Goal: Consume media (video, audio): Consume media (video, audio)

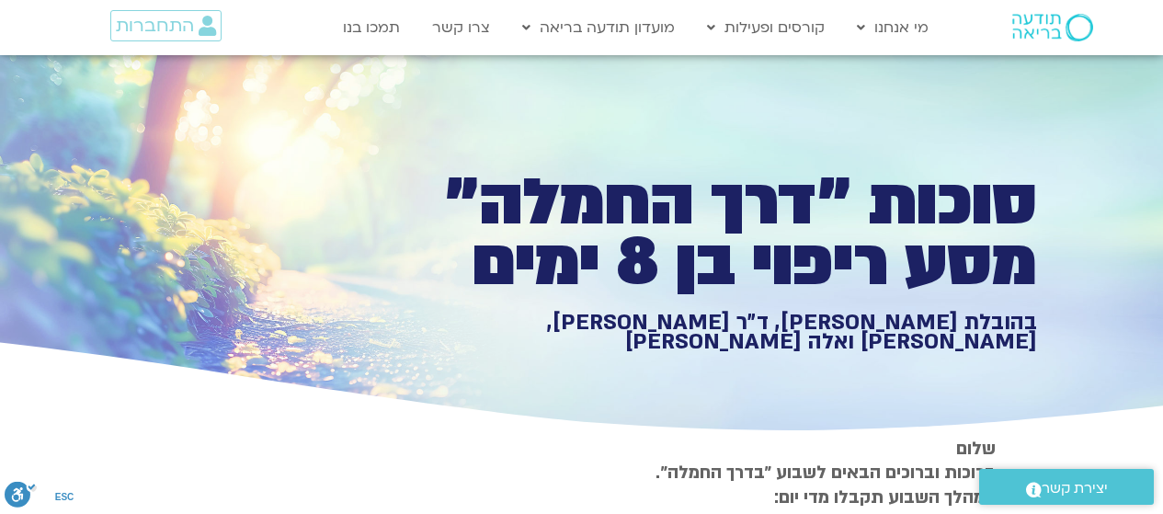
type input "1081.16"
type input "3454.023284"
type input "5907.52"
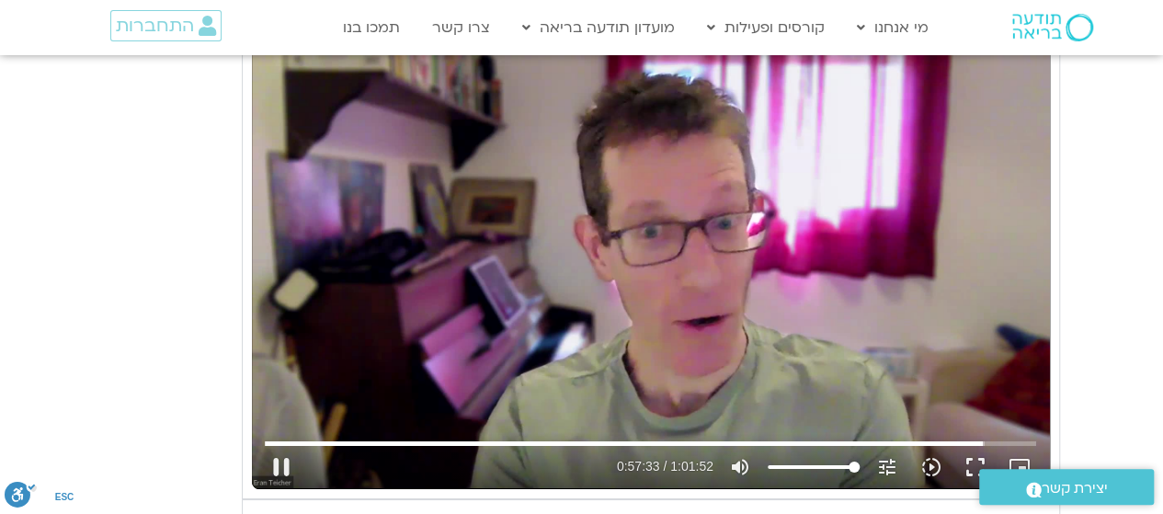
type input "1081.16"
type input "3454.152094"
type input "5907.52"
type input "1081.16"
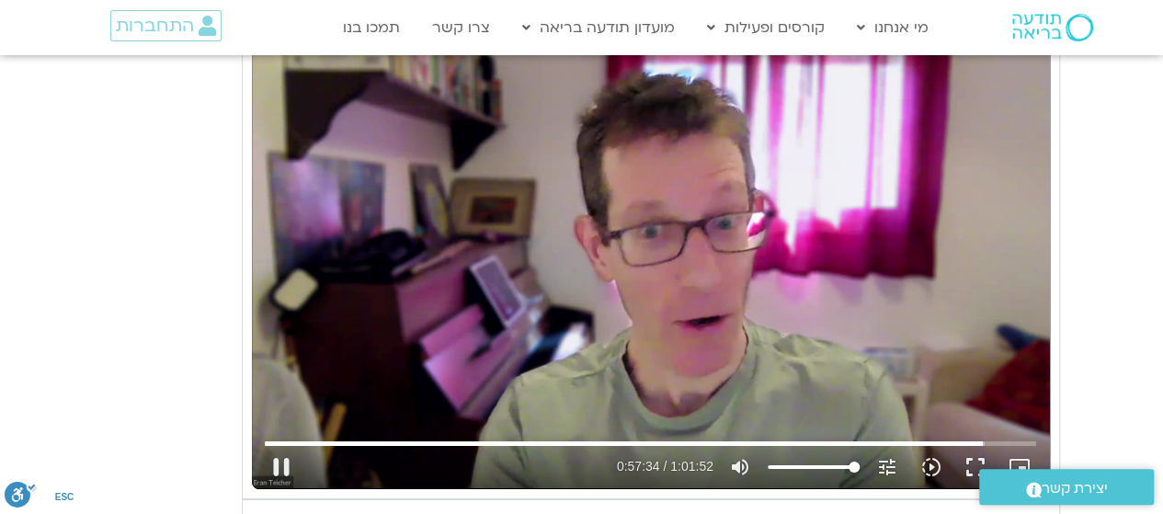
type input "3454.279087"
type input "5907.52"
type input "1081.16"
type input "3454.408848"
type input "5907.52"
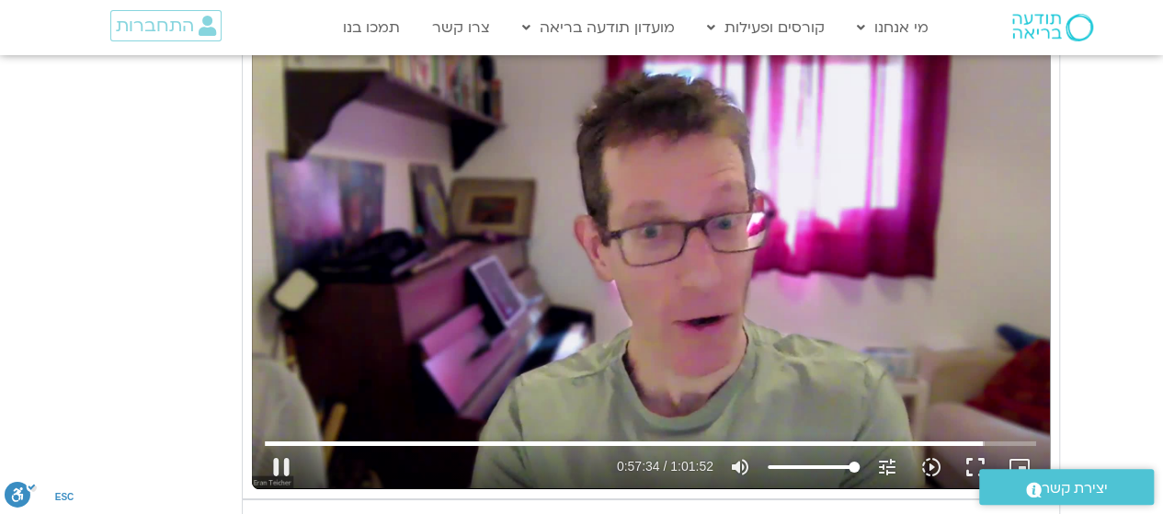
type input "1081.16"
type input "3454.546349"
type input "5907.52"
type input "1081.16"
type input "3454.68437"
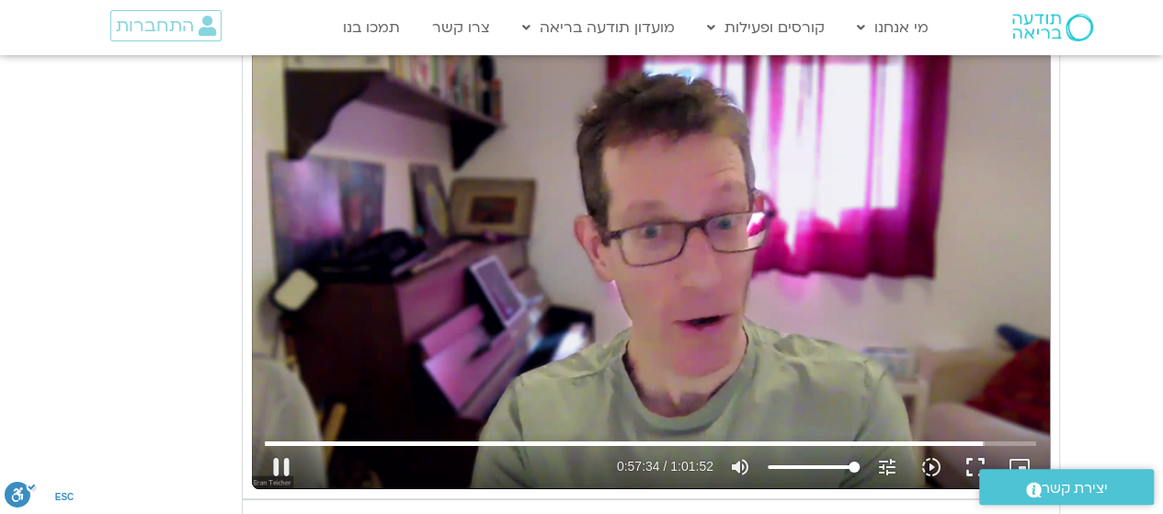
type input "5907.52"
type input "1081.16"
type input "3454.827418"
type input "5907.52"
type input "1081.16"
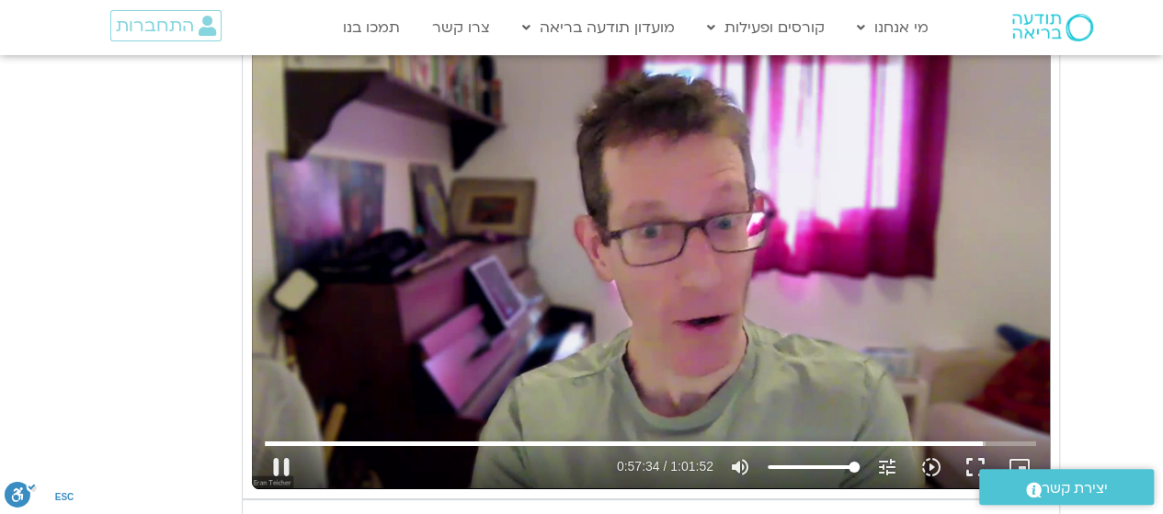
type input "3454.958465"
type input "5907.52"
type input "1081.16"
type input "3455.091728"
type input "5907.52"
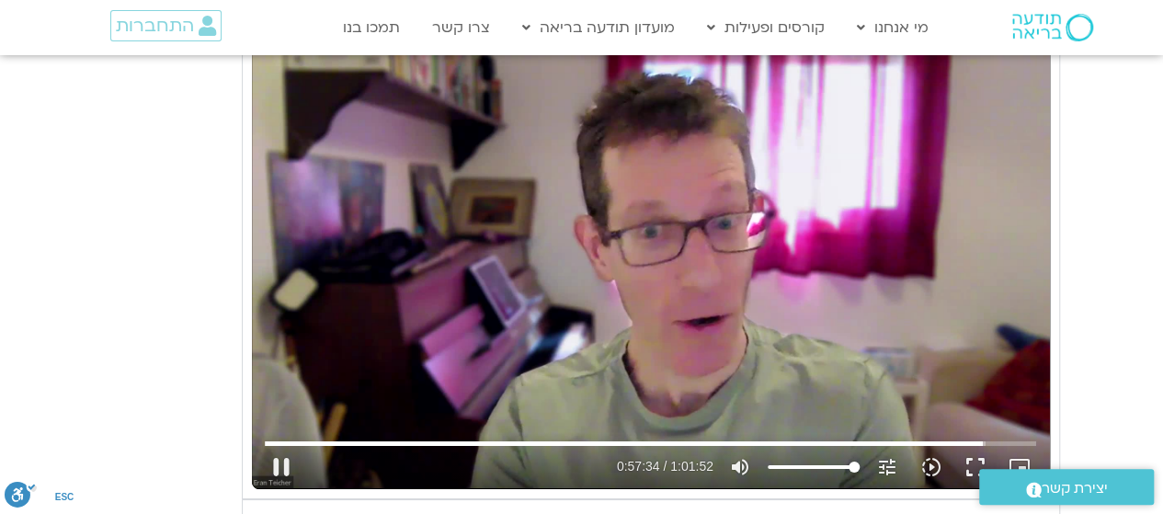
type input "1081.16"
type input "3455.222404"
type input "5907.52"
type input "1081.16"
type input "3455.358386"
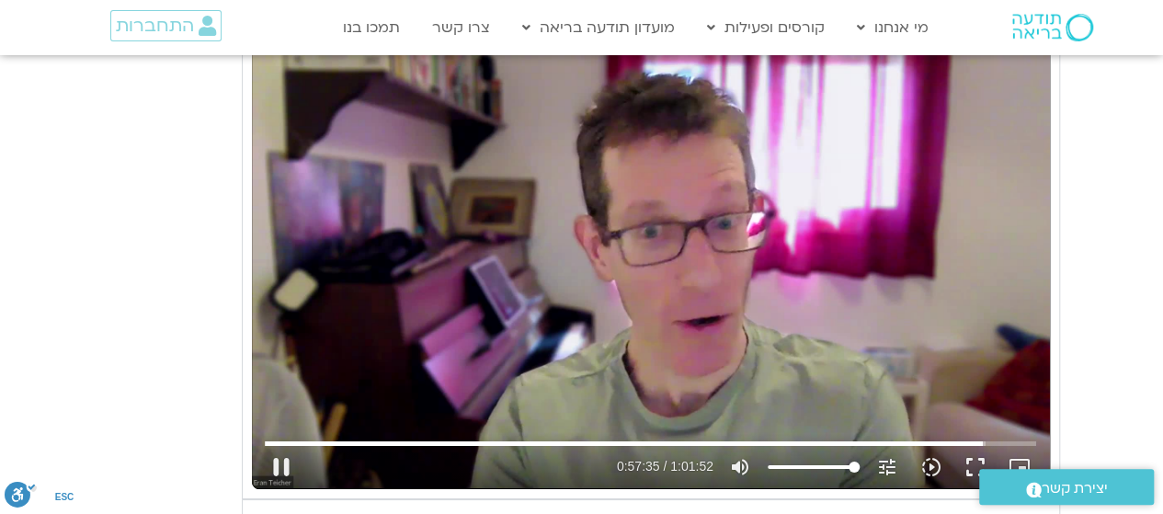
type input "5907.52"
type input "1081.16"
type input "3455.484963"
type input "5907.52"
type input "1081.16"
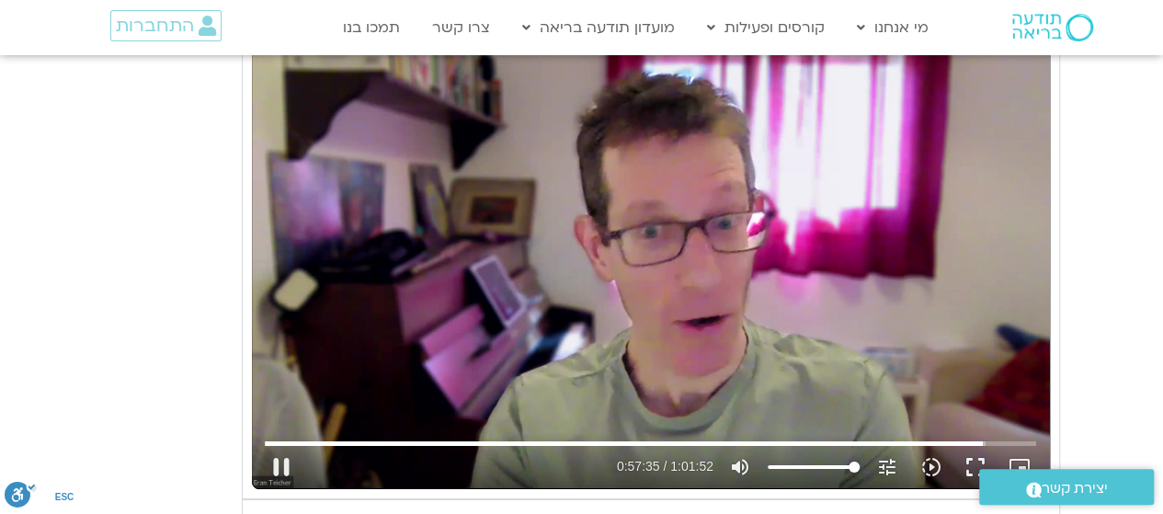
type input "3455.618254"
type input "5907.52"
type input "1081.16"
type input "3455.749727"
type input "5907.52"
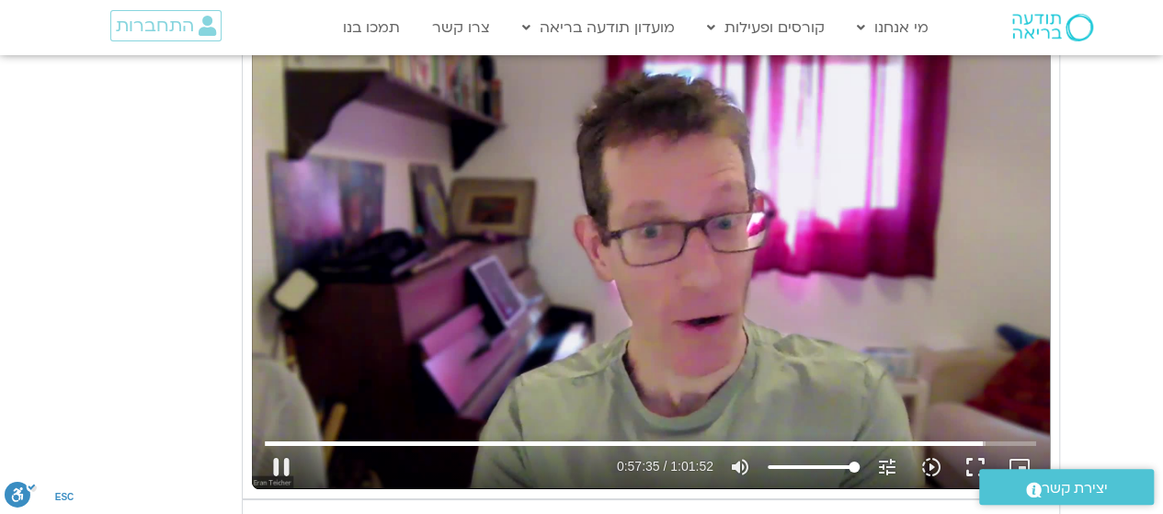
type input "1081.16"
type input "3455.884837"
type input "5907.52"
type input "1081.16"
type input "3456.013262"
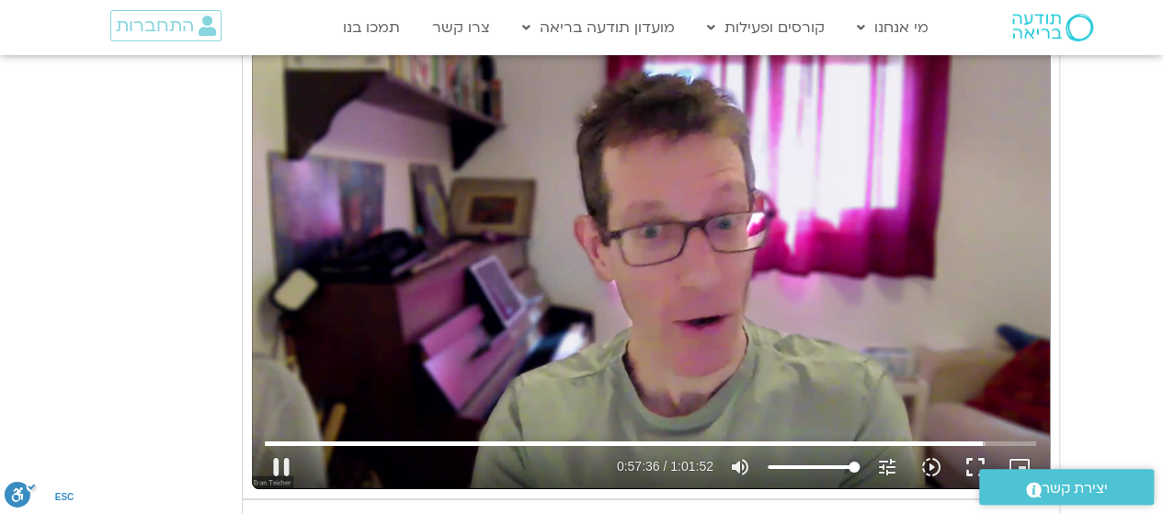
type input "5907.52"
type input "1081.16"
type input "3456.148216"
type input "5907.52"
type input "1081.16"
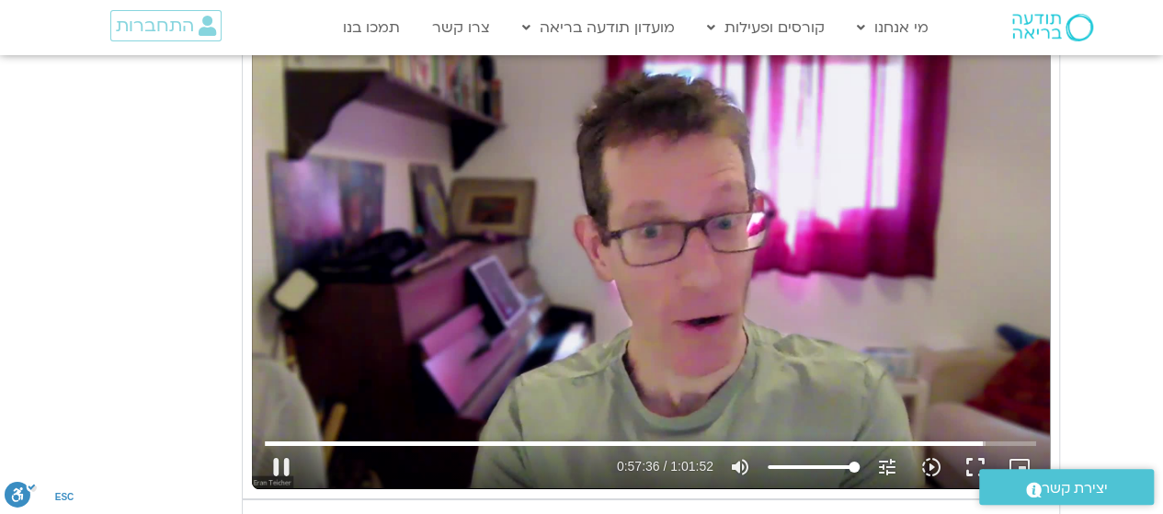
type input "3456.27942"
type input "5907.52"
type input "1081.16"
type input "3456.41331"
type input "5907.52"
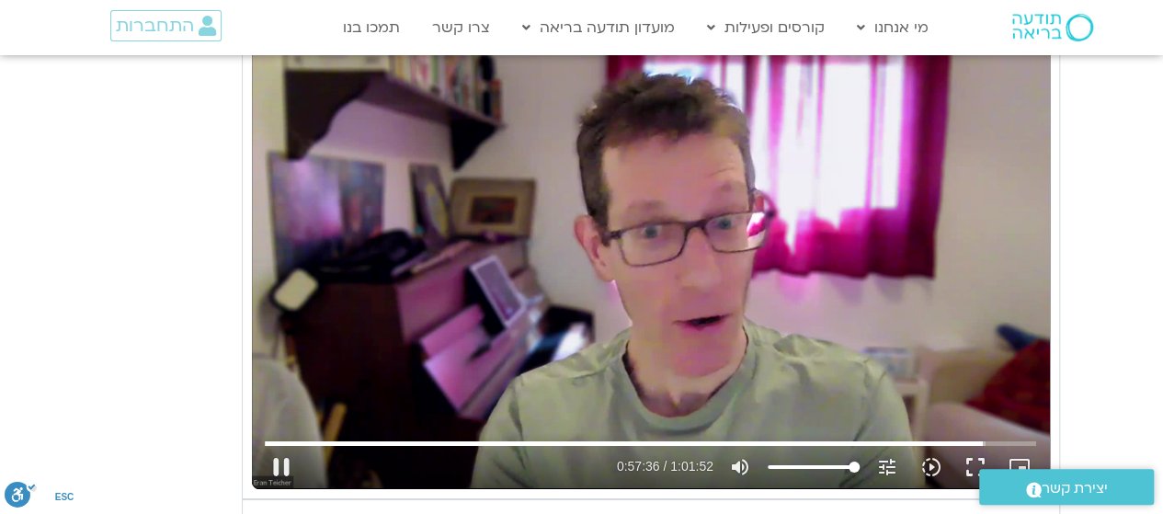
type input "1081.16"
type input "3456.598739"
type input "5907.52"
type input "1081.16"
type input "3456.75617"
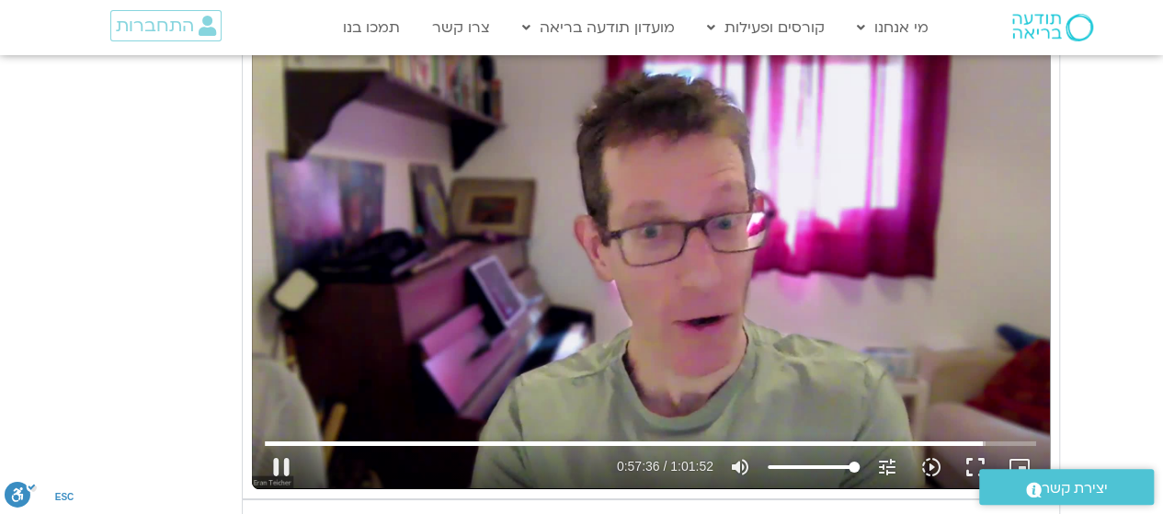
type input "5907.52"
type input "1081.16"
type input "5907.52"
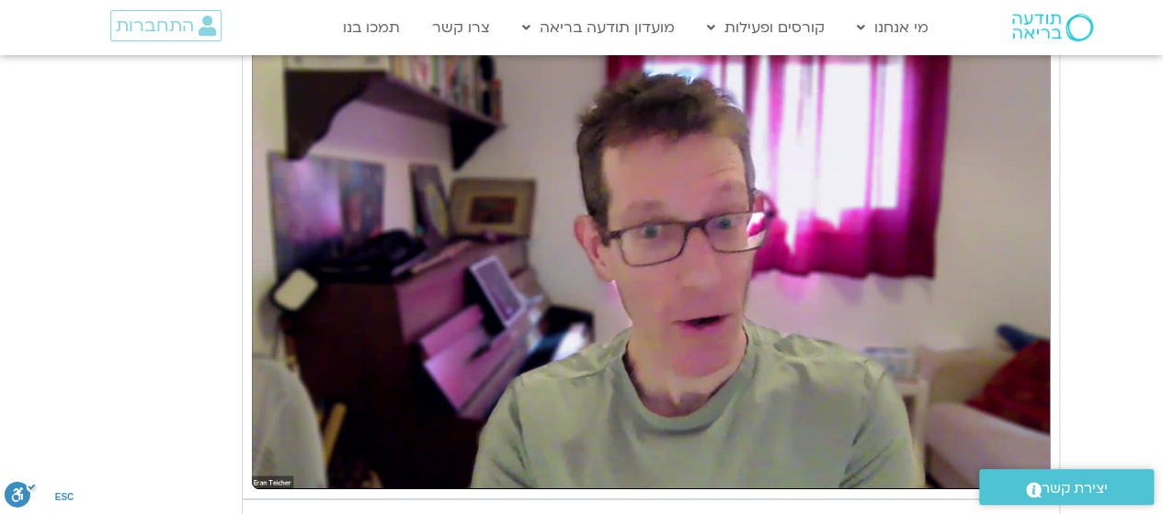
type input "1081.16"
type input "5907.52"
type input "1081.16"
type input "5907.52"
type input "1081.16"
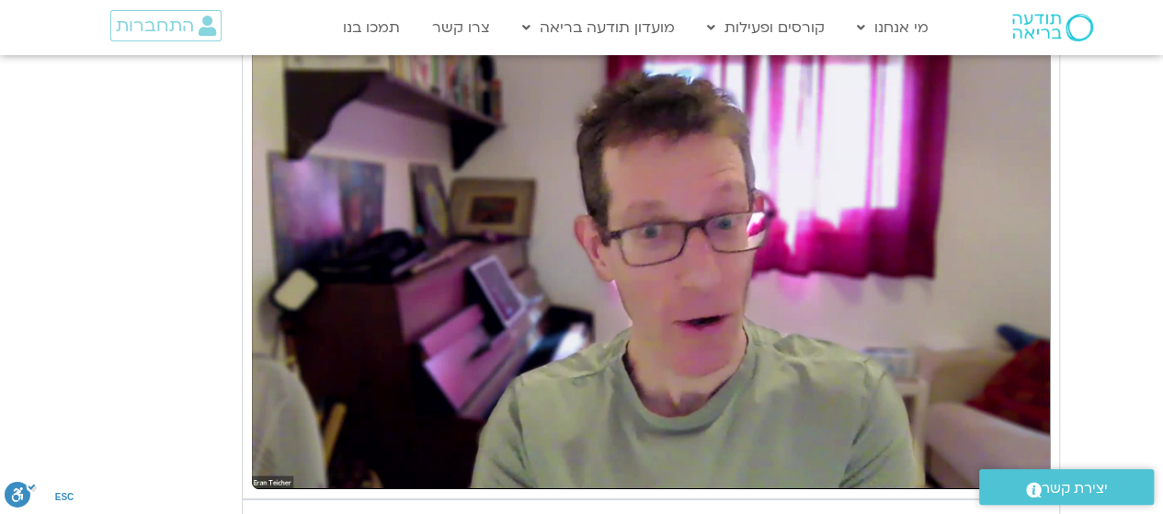
type input "5907.52"
type input "1081.16"
type input "5907.52"
type input "1081.16"
type input "5907.52"
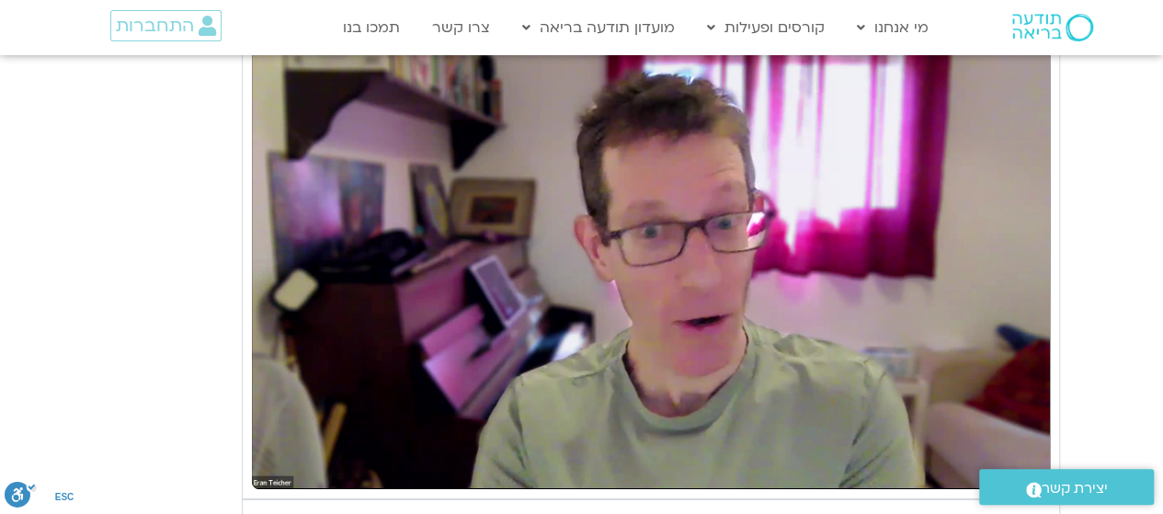
type input "1081.16"
type input "5907.52"
type input "1081.16"
type input "5907.52"
type input "1081.16"
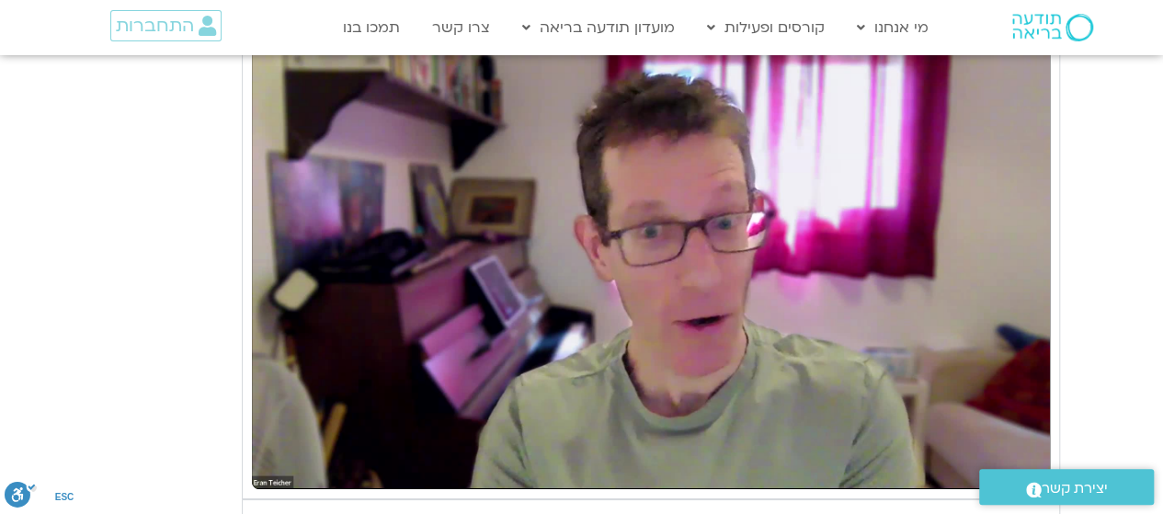
type input "5907.52"
type input "1081.16"
type input "5907.52"
type input "1081.16"
type input "5907.52"
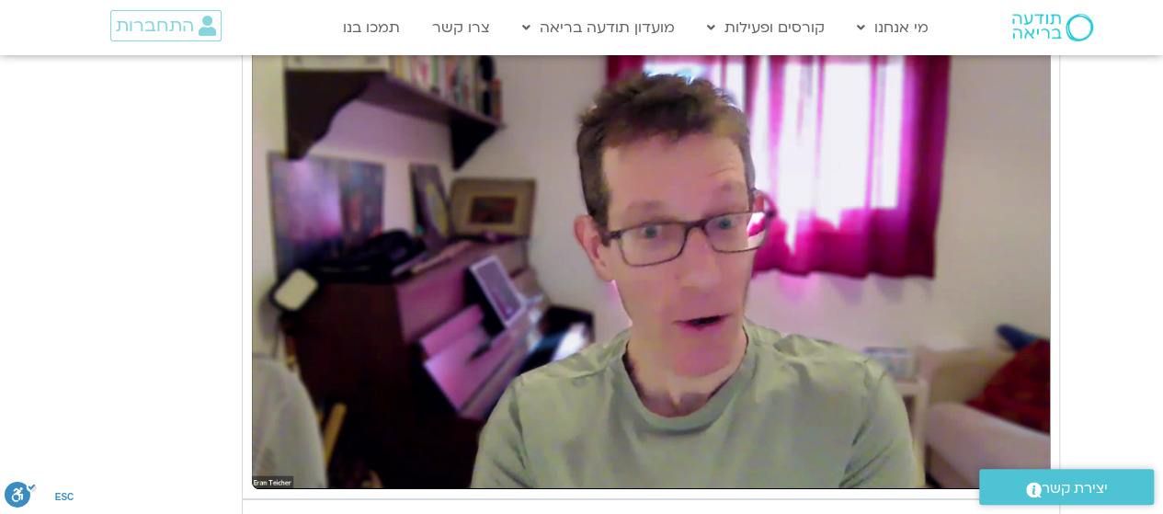
type input "1081.16"
type input "5907.52"
type input "1081.16"
type input "5907.52"
type input "1081.16"
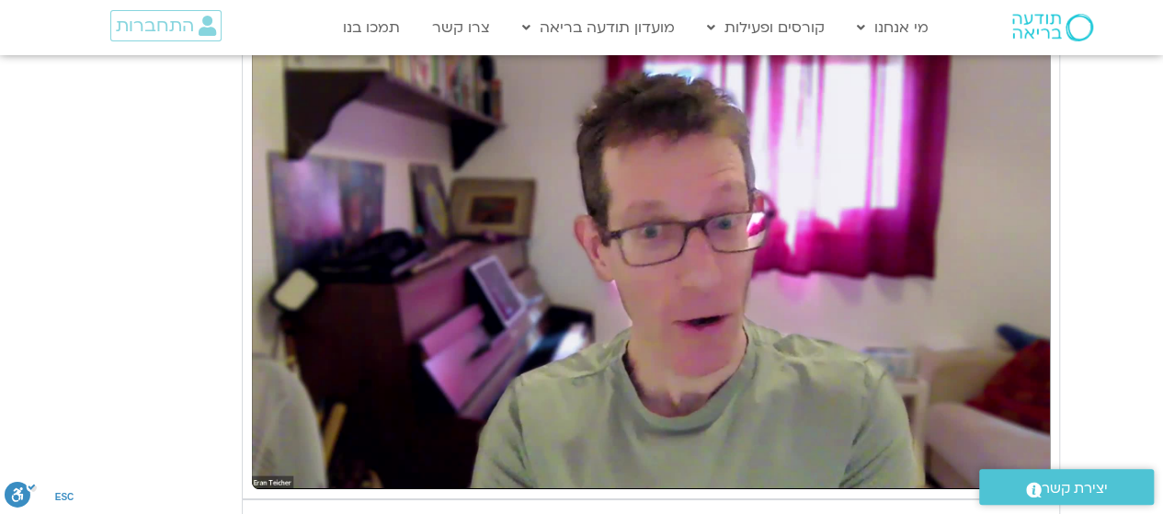
type input "5907.52"
type input "1081.16"
type input "5907.52"
type input "1081.16"
type input "5907.52"
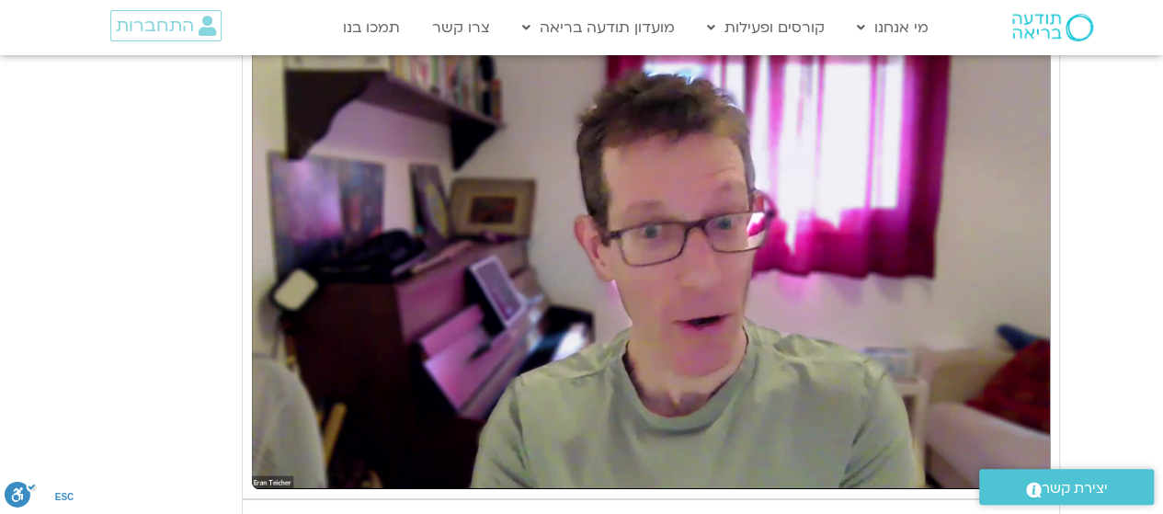
type input "1081.16"
type input "5907.52"
type input "1081.16"
type input "5907.52"
type input "1081.16"
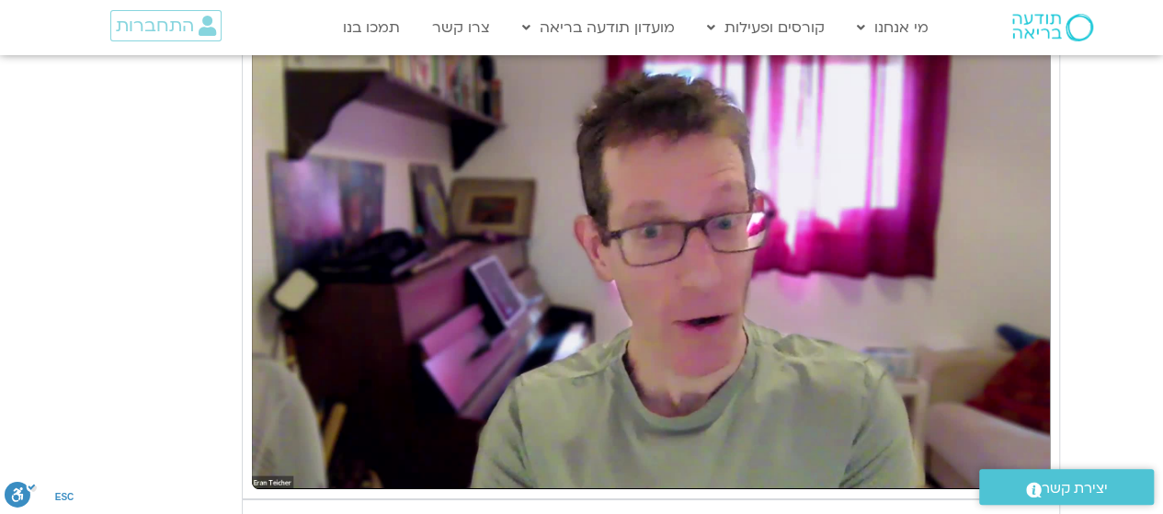
type input "5907.52"
type input "1081.16"
type input "5907.52"
type input "1081.16"
type input "5907.52"
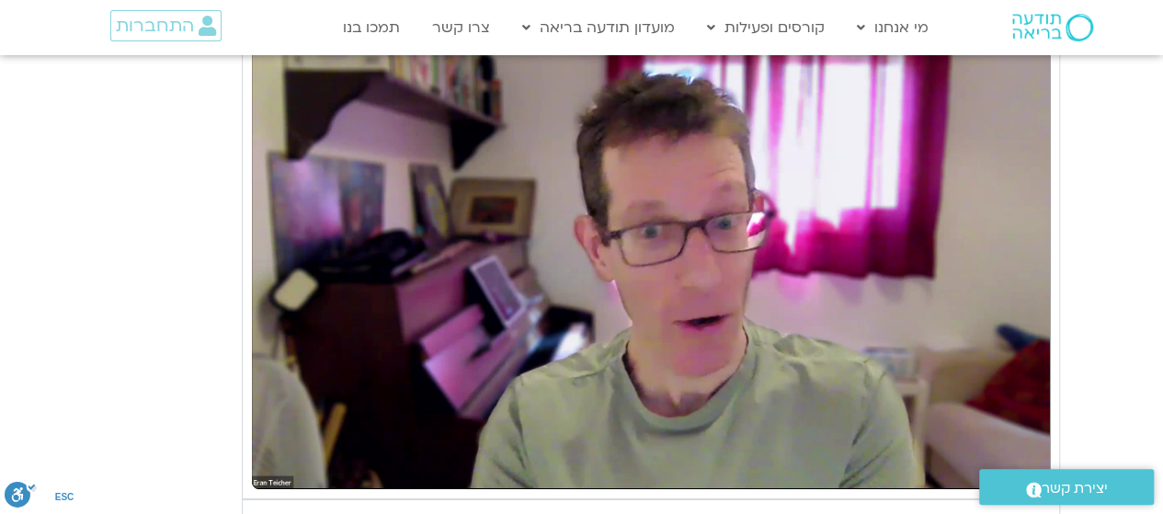
type input "1081.16"
type input "5907.52"
type input "1081.16"
type input "5907.52"
type input "1081.16"
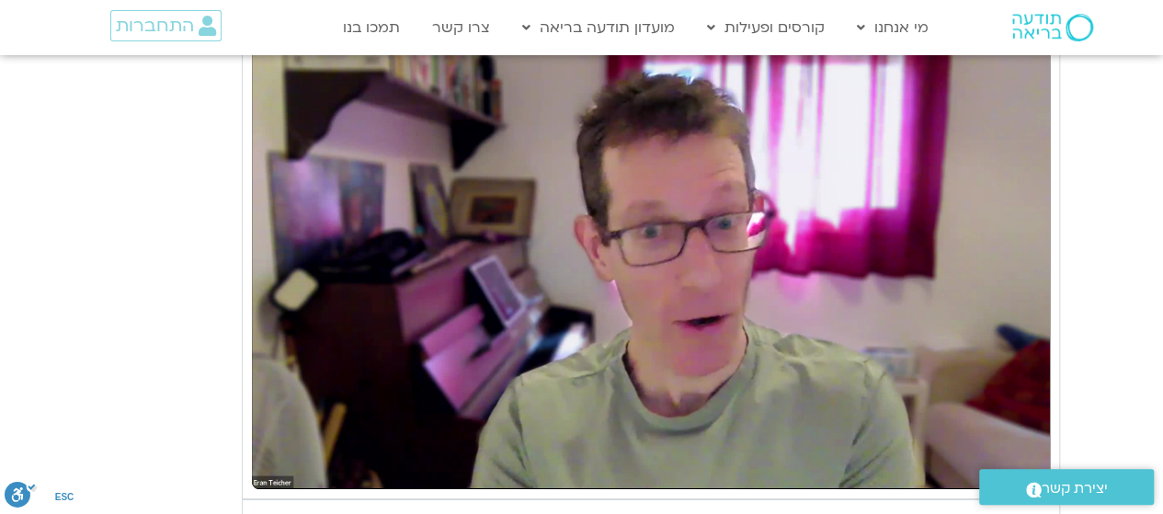
type input "5907.52"
type input "1081.16"
type input "5907.52"
type input "1081.16"
type input "5907.52"
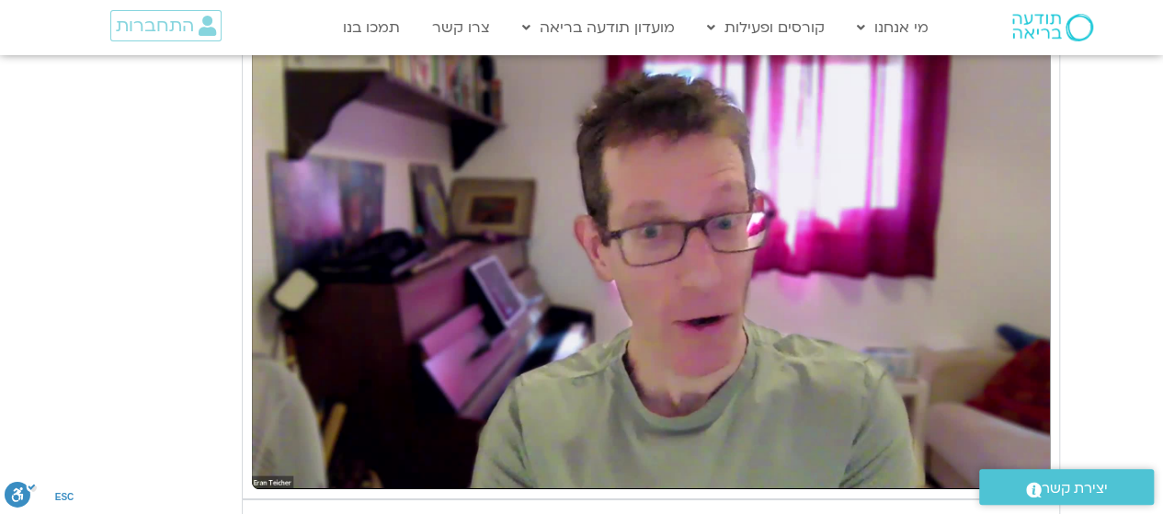
type input "1081.16"
type input "5907.52"
type input "1081.16"
type input "5907.52"
type input "1081.16"
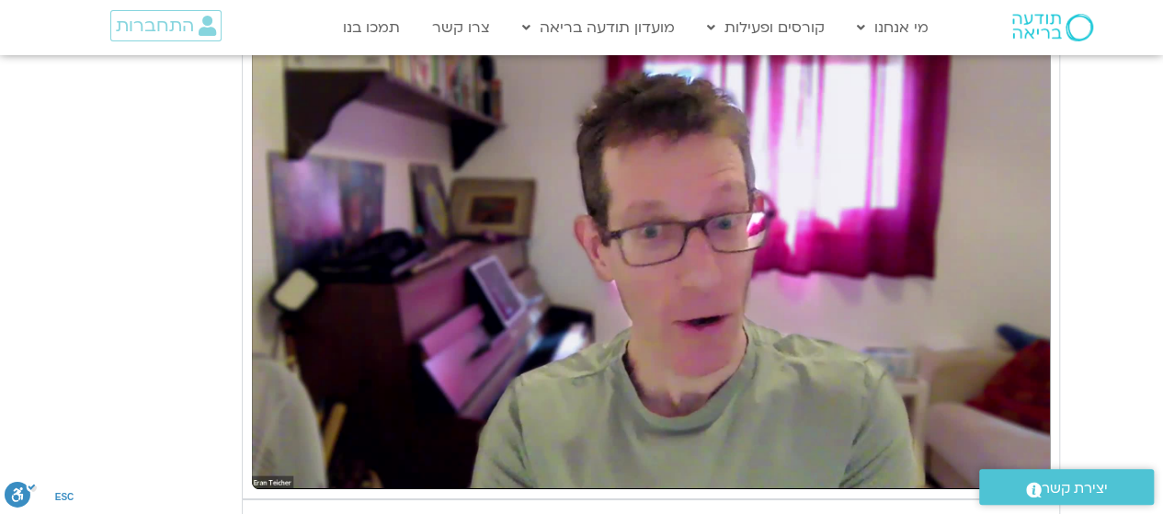
type input "5907.52"
type input "1081.16"
type input "5907.52"
type input "1081.16"
type input "5907.52"
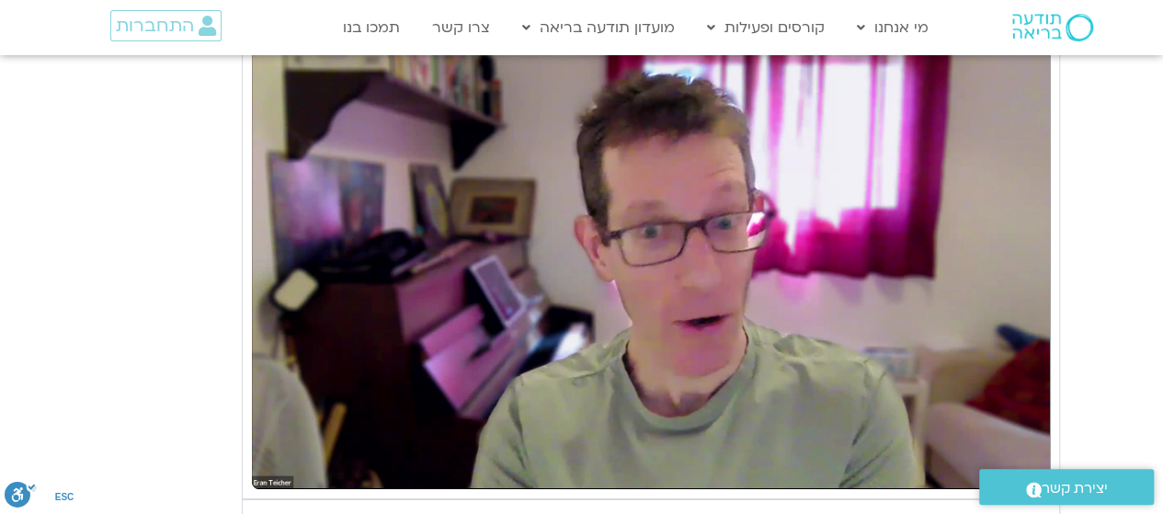
type input "1081.16"
type input "5907.52"
type input "1081.16"
type input "5907.52"
type input "1081.16"
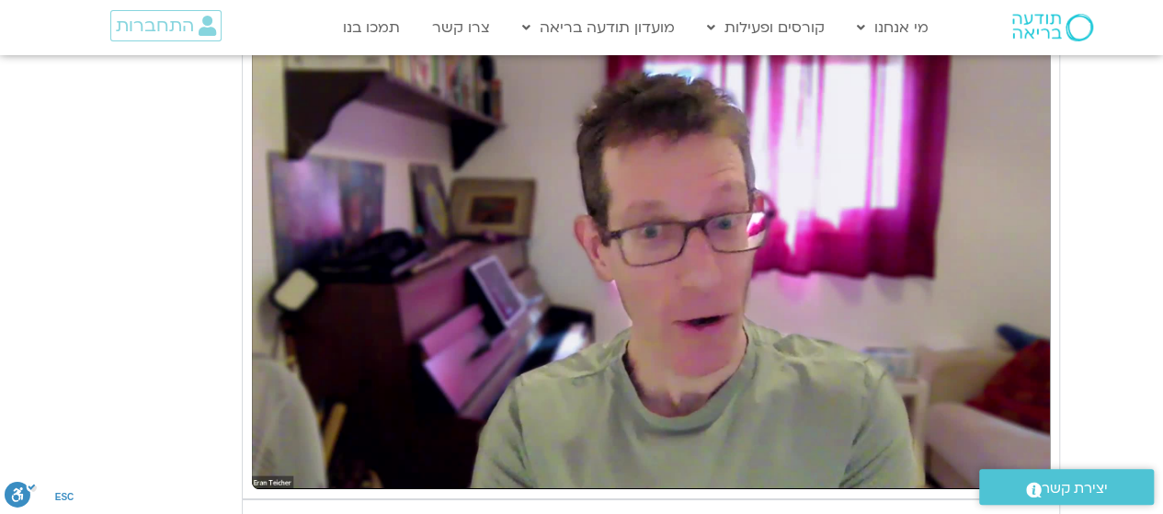
type input "5907.52"
type input "1081.16"
type input "5907.52"
type input "1081.16"
type input "5907.52"
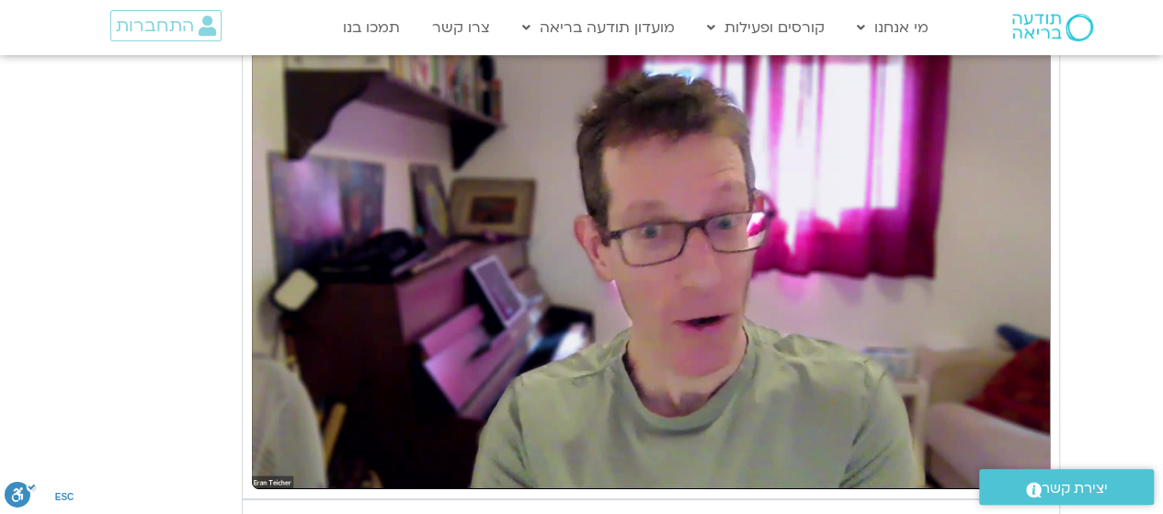
type input "1081.16"
type input "5907.52"
type input "1081.16"
type input "5907.52"
type input "1081.16"
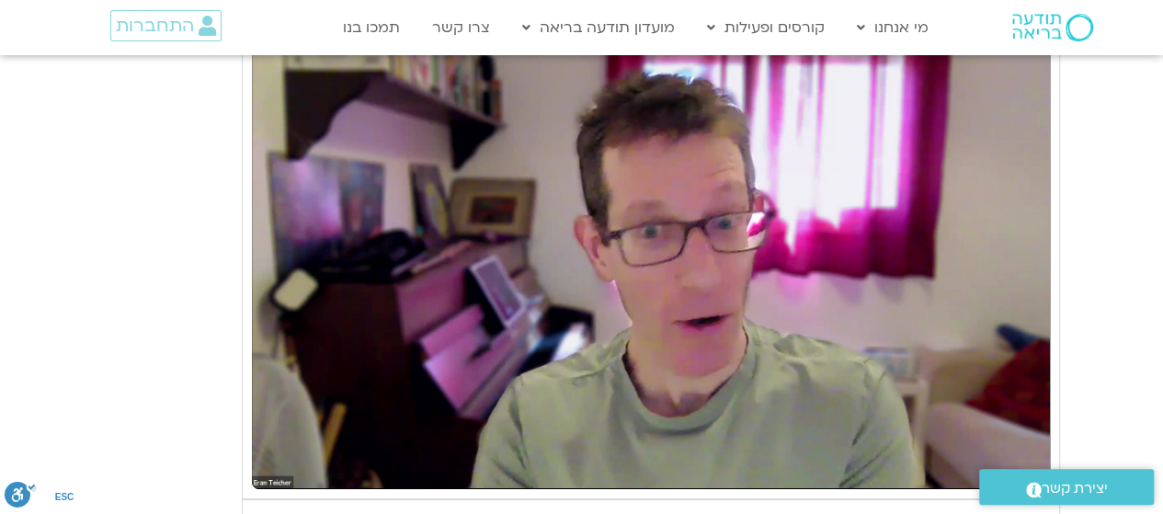
type input "5907.52"
type input "1081.16"
type input "5907.52"
type input "1081.16"
type input "5907.52"
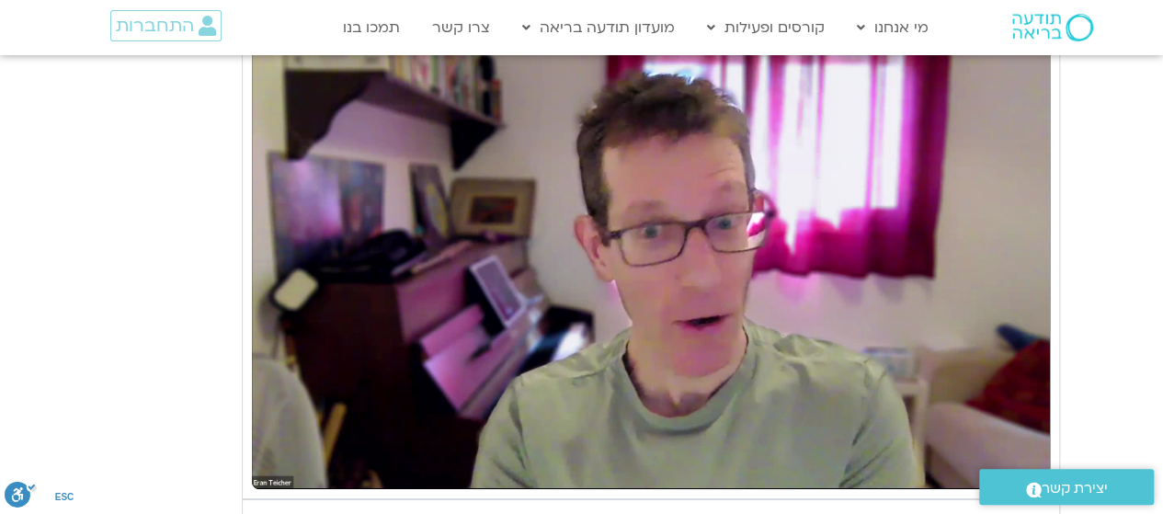
type input "1081.16"
type input "5907.52"
type input "1081.16"
type input "5907.52"
type input "1081.16"
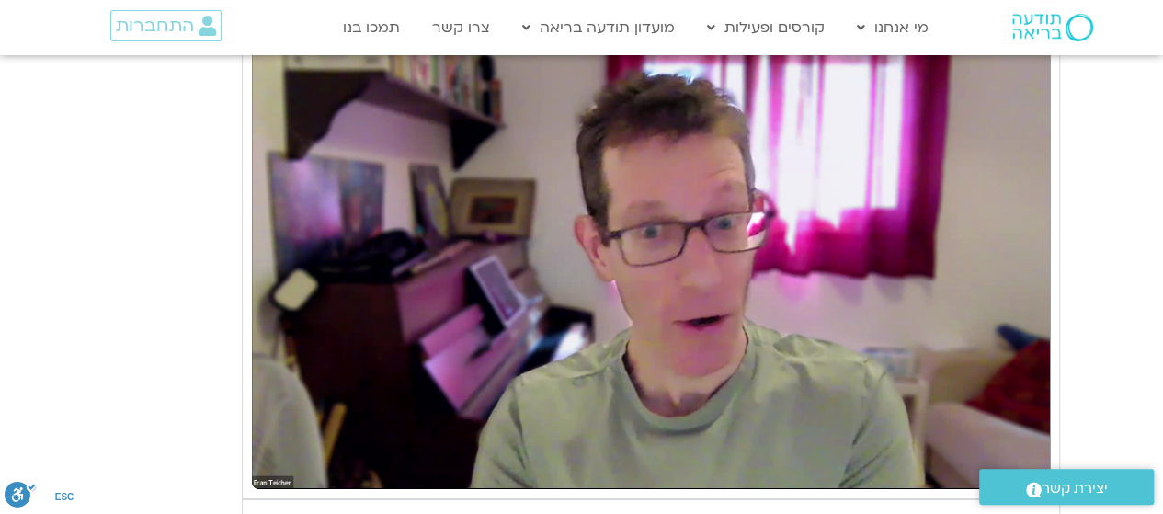
type input "5907.52"
type input "1081.16"
type input "5907.52"
type input "1081.16"
type input "5907.52"
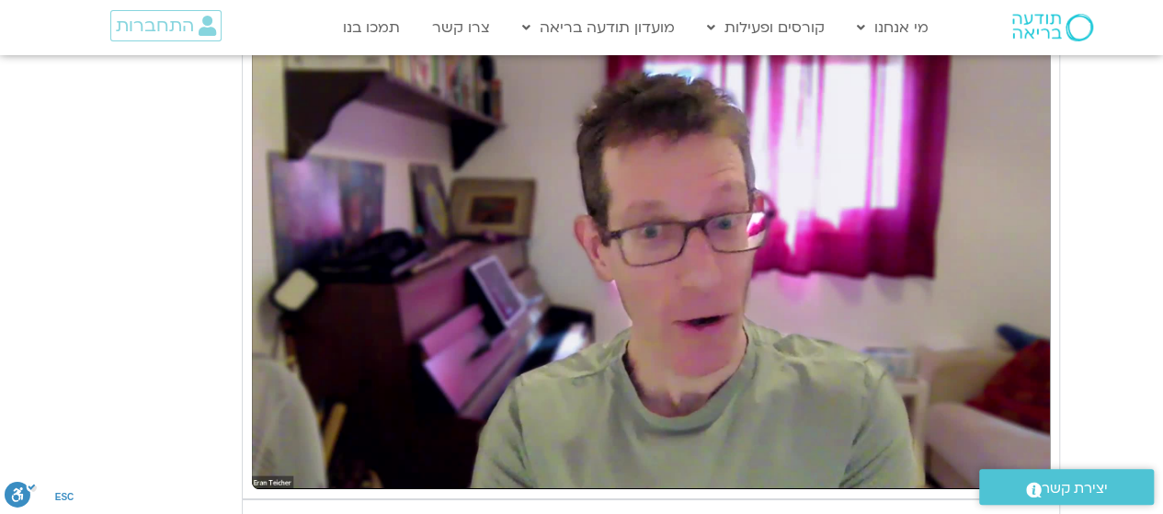
type input "1081.16"
type input "5907.52"
type input "1081.16"
type input "5907.52"
type input "1081.16"
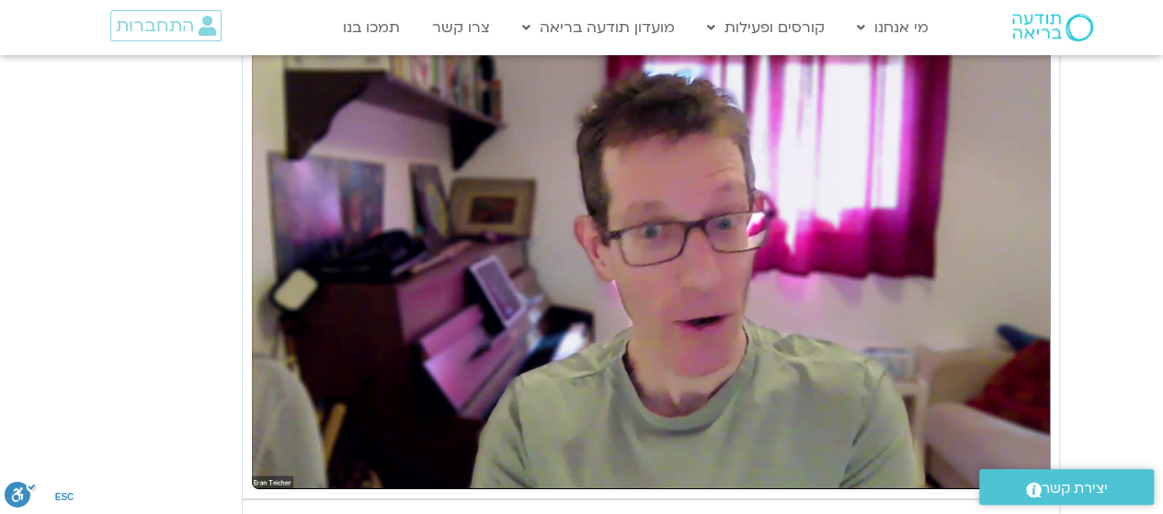
type input "5907.52"
type input "1081.16"
type input "5907.52"
type input "1081.16"
type input "5907.52"
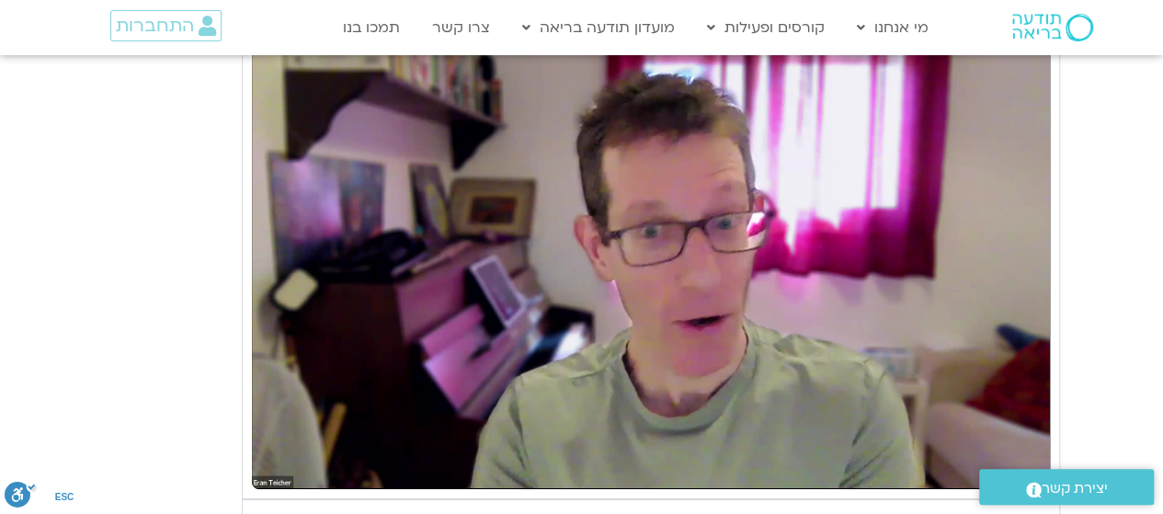
type input "1081.16"
type input "5907.52"
type input "1081.16"
type input "5907.52"
type input "1081.16"
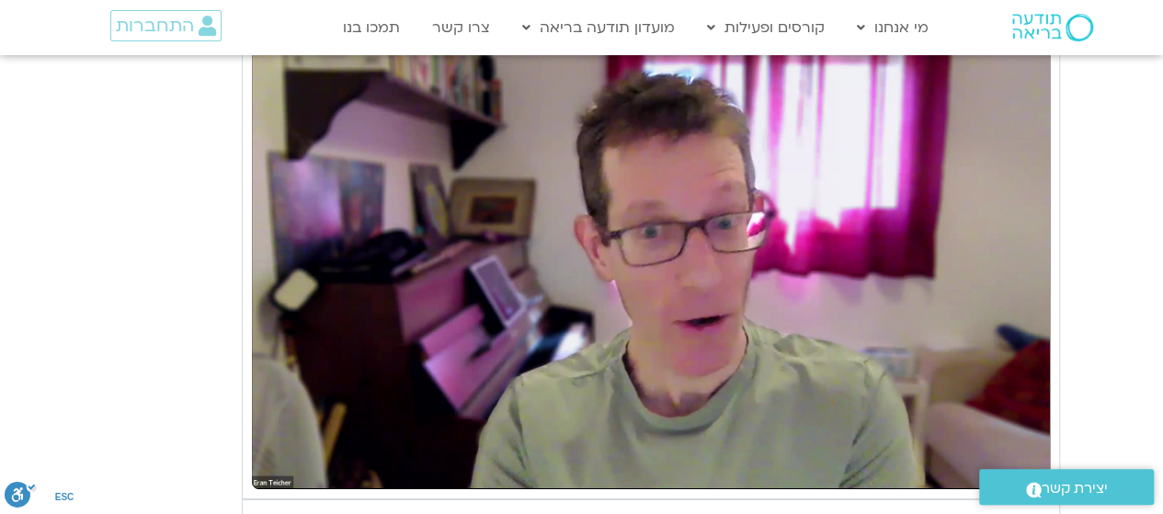
type input "5907.52"
type input "1081.16"
type input "5907.52"
type input "1081.16"
type input "5907.52"
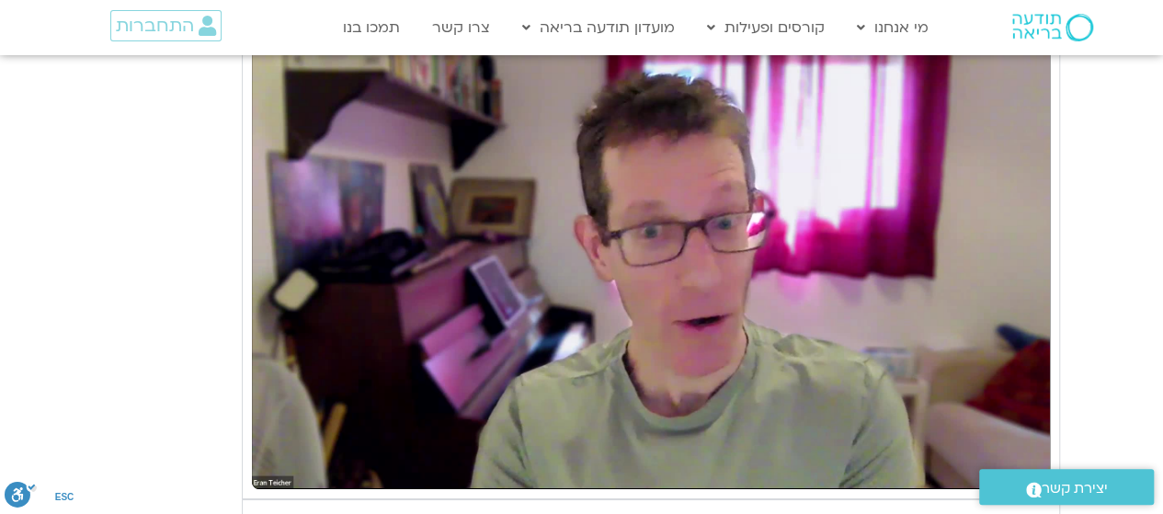
type input "1081.16"
type input "5907.52"
type input "1081.16"
type input "5907.52"
type input "1081.16"
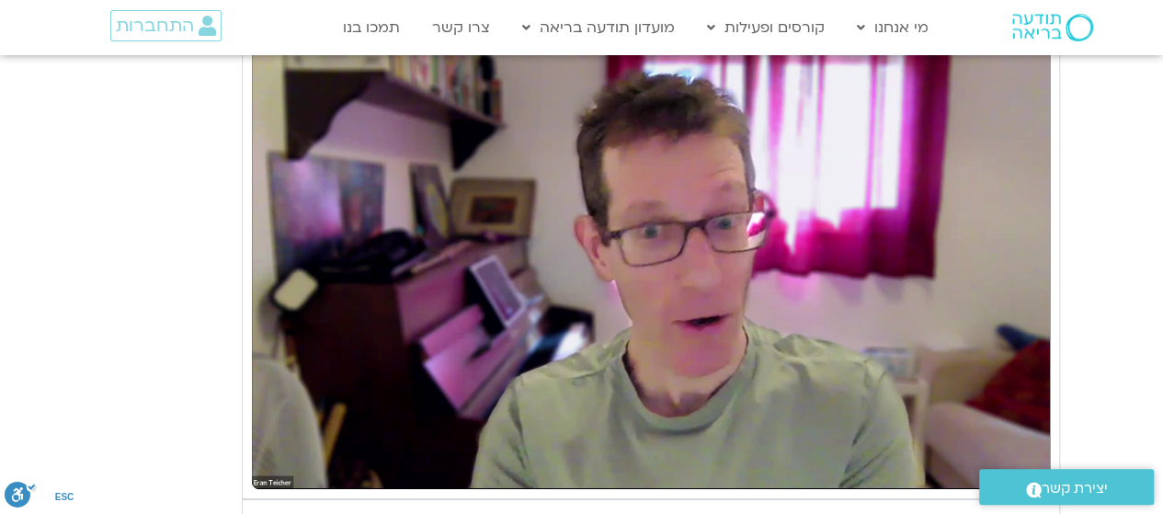
type input "5907.52"
type input "1081.16"
type input "5907.52"
type input "1081.16"
type input "5907.52"
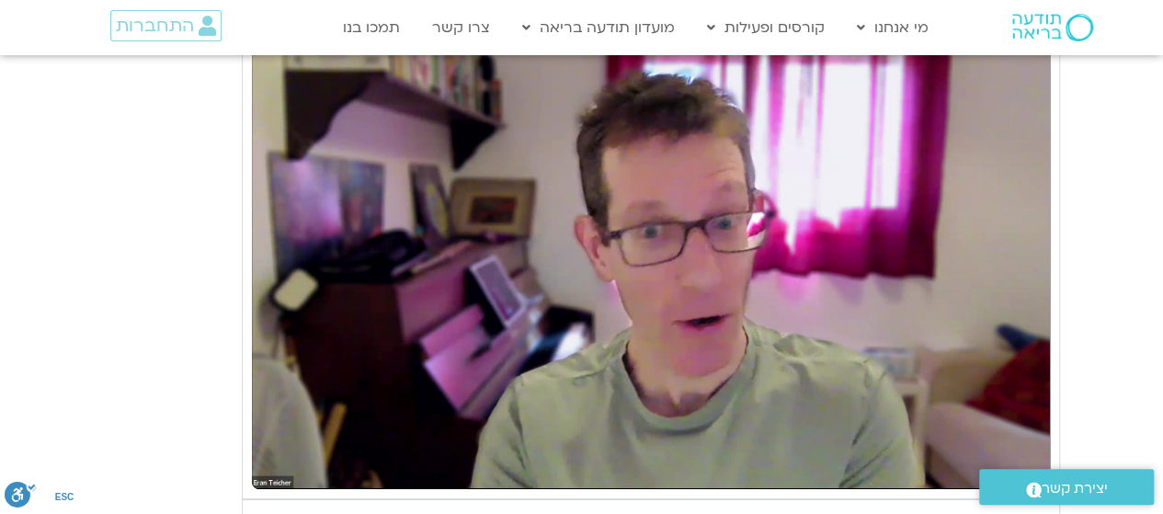
type input "1081.16"
type input "5907.52"
type input "1081.16"
type input "5907.52"
type input "1081.16"
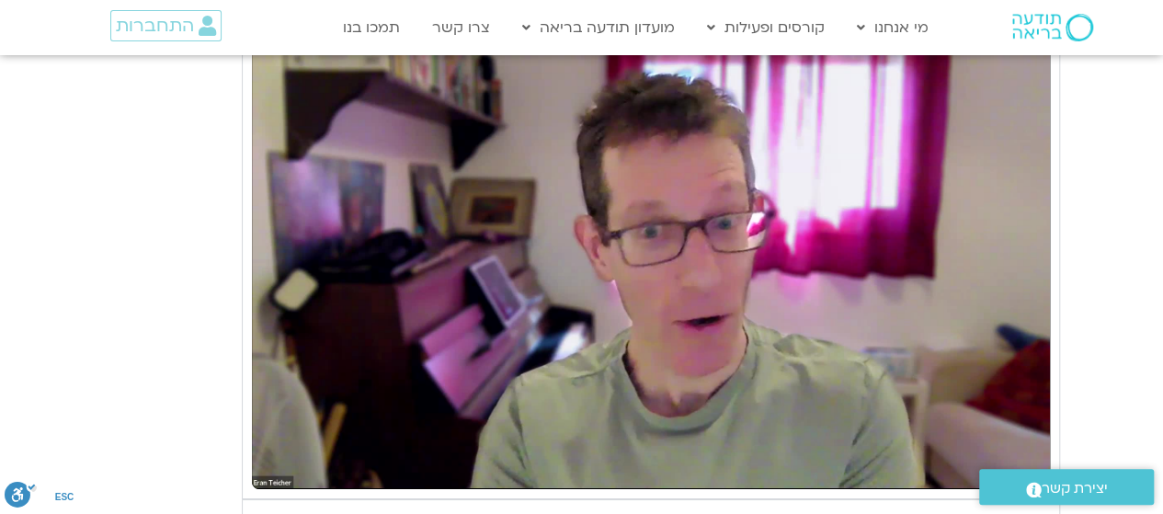
type input "5907.52"
type input "1081.16"
type input "5907.52"
type input "1081.16"
type input "5907.52"
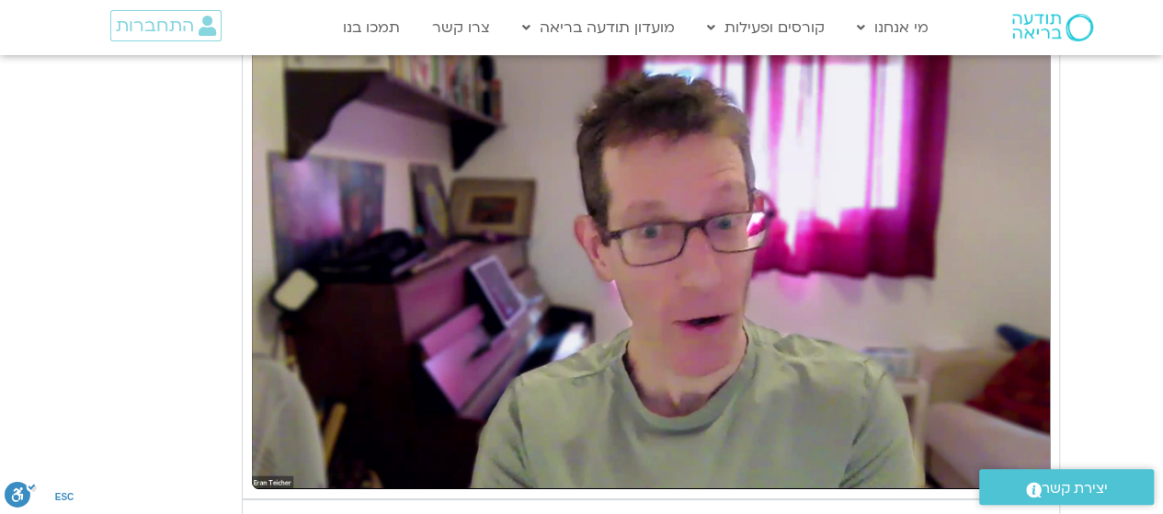
type input "1081.16"
type input "5907.52"
type input "1081.16"
type input "5907.52"
type input "1081.16"
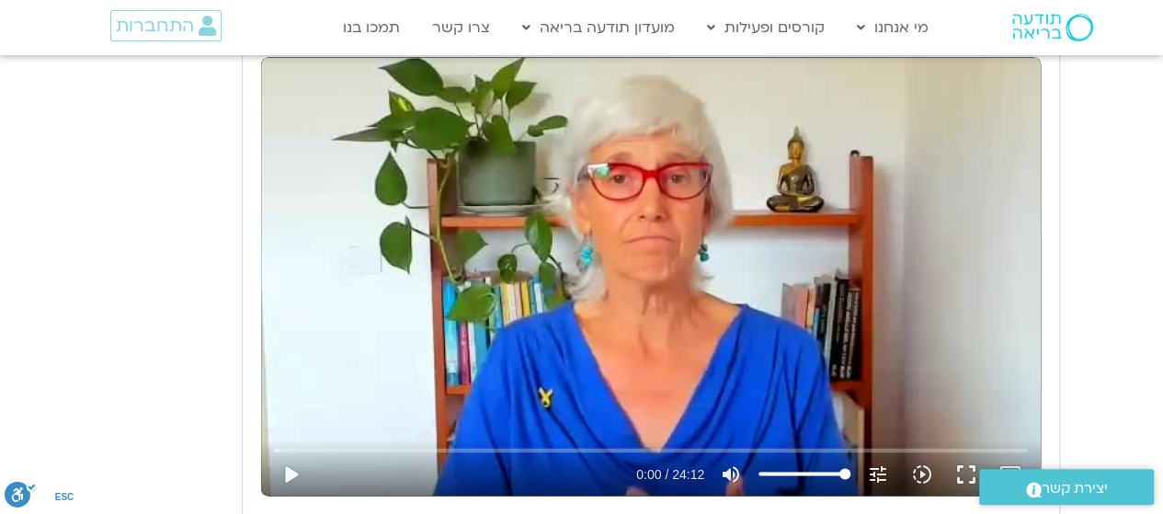
scroll to position [1573, 0]
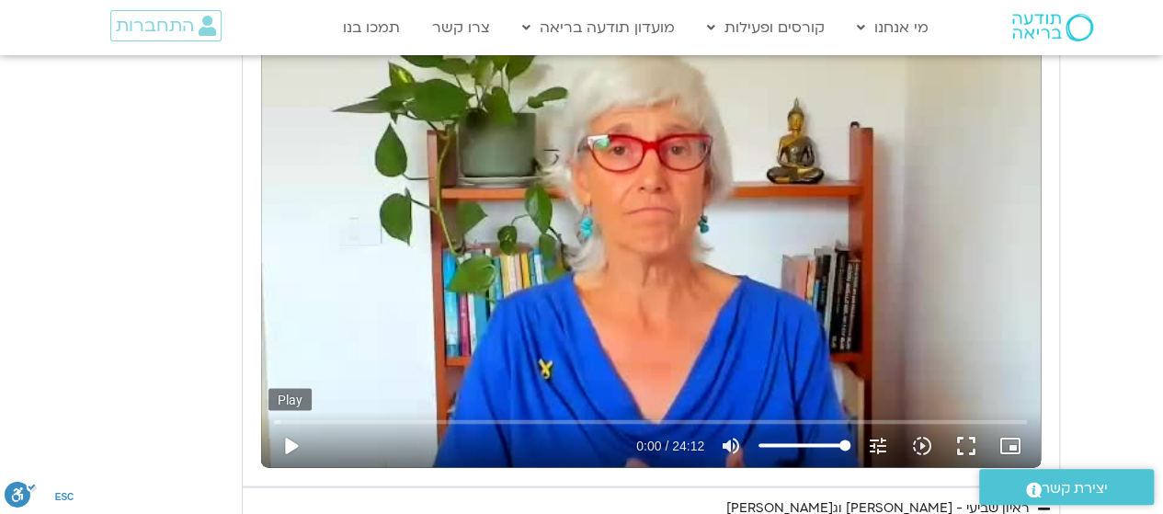
click at [285, 439] on button "play_arrow" at bounding box center [290, 445] width 44 height 44
